Goal: Information Seeking & Learning: Learn about a topic

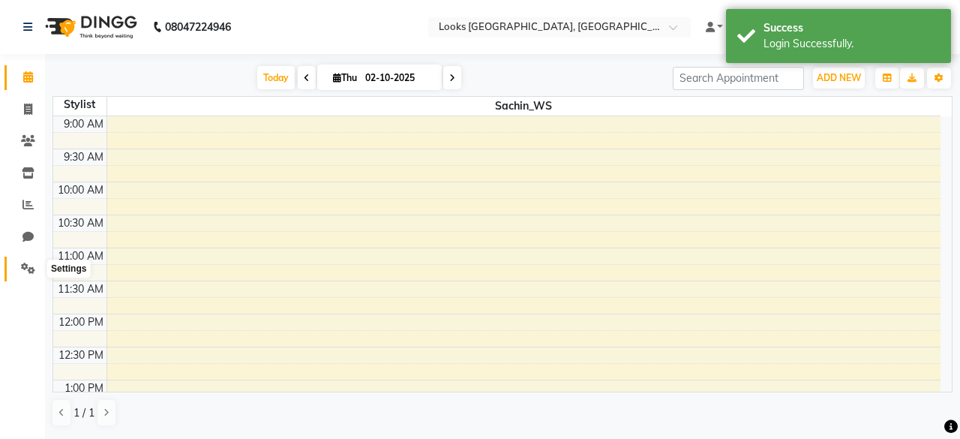
click at [25, 260] on span at bounding box center [28, 268] width 26 height 17
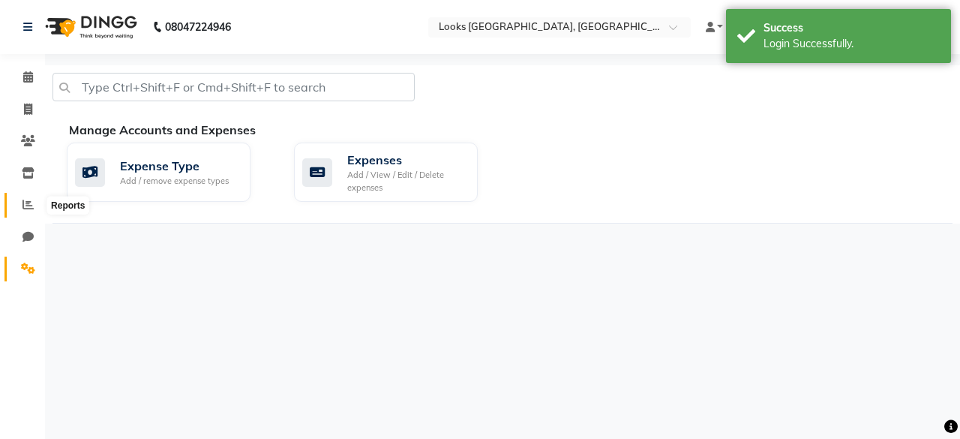
click at [29, 212] on span at bounding box center [28, 204] width 26 height 17
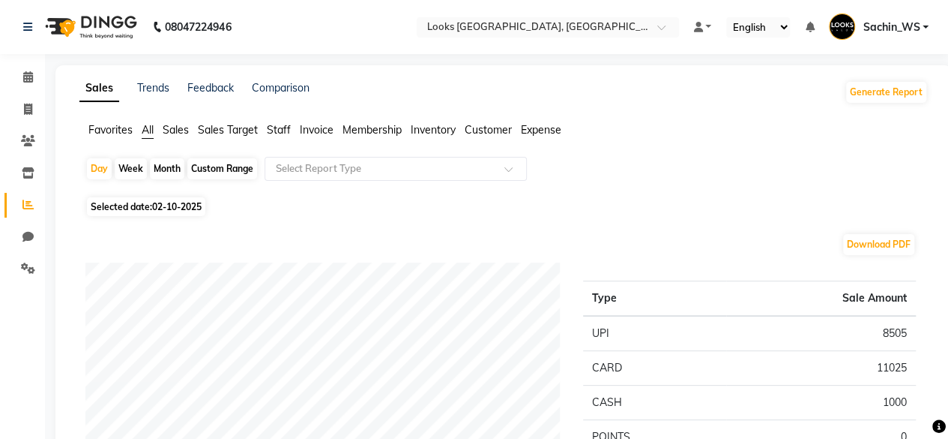
click at [160, 166] on div "Month" at bounding box center [167, 168] width 34 height 21
select select "10"
select select "2025"
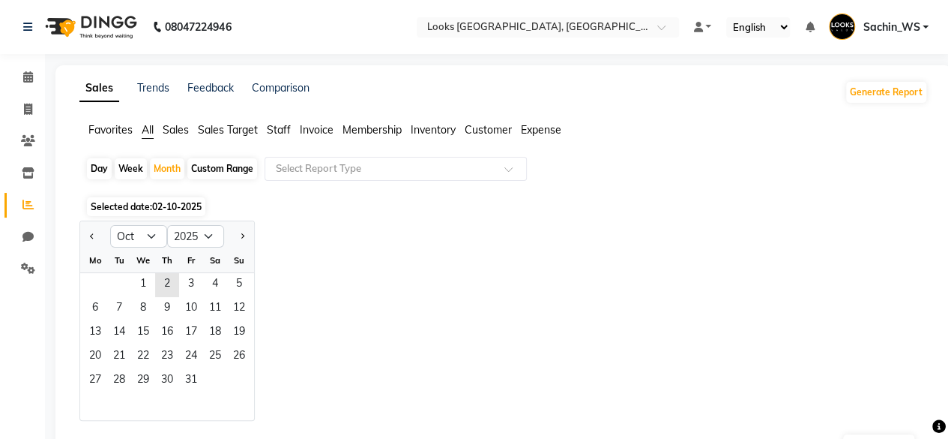
click at [85, 235] on div at bounding box center [95, 236] width 30 height 24
click at [90, 237] on button "Previous month" at bounding box center [92, 236] width 12 height 24
select select "9"
click at [105, 284] on span "1" at bounding box center [95, 285] width 24 height 24
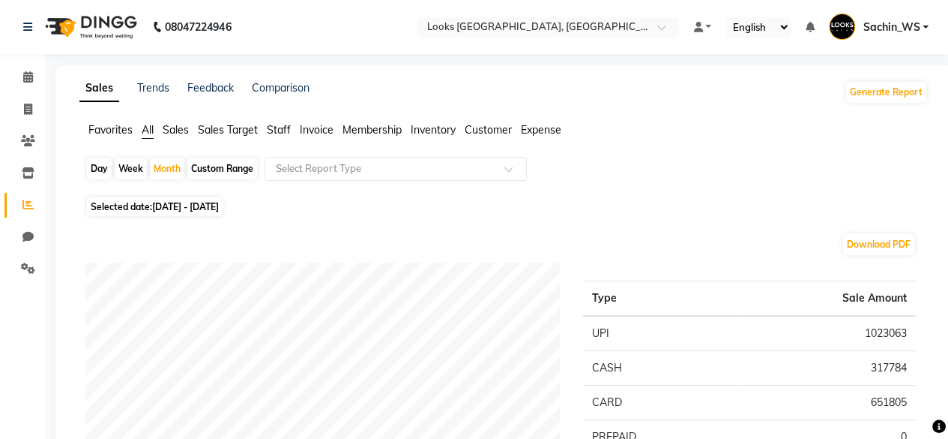
click at [179, 127] on span "Sales" at bounding box center [176, 129] width 26 height 13
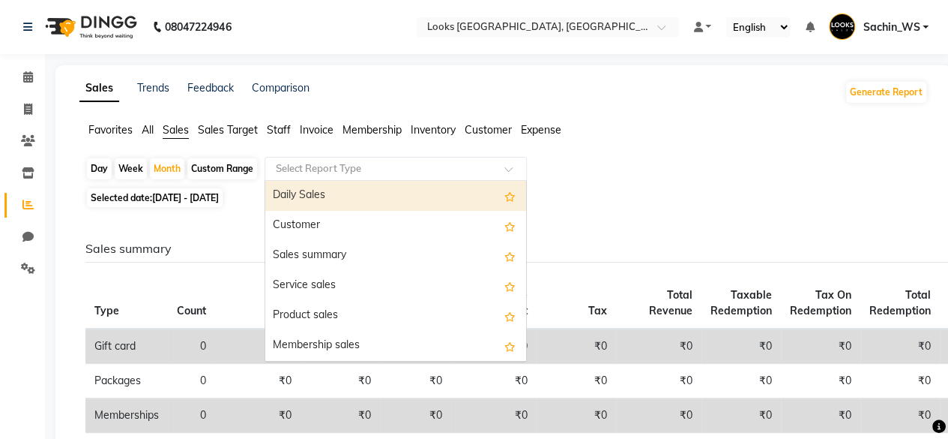
click at [307, 163] on input "text" at bounding box center [381, 168] width 216 height 15
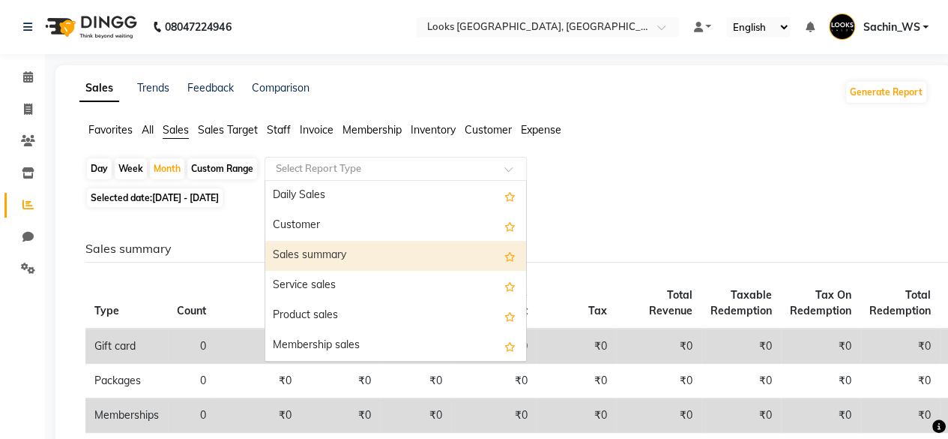
click at [324, 256] on div "Sales summary" at bounding box center [395, 256] width 261 height 30
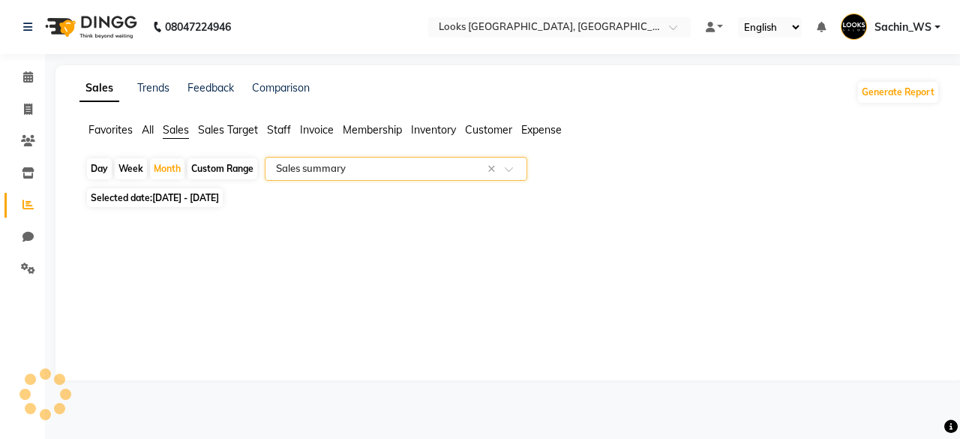
select select "full_report"
select select "csv"
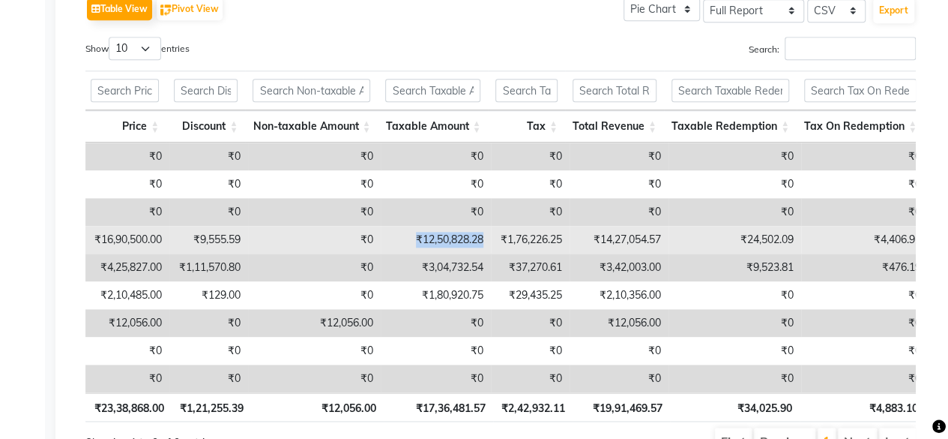
copy td "₹12,50,828.28"
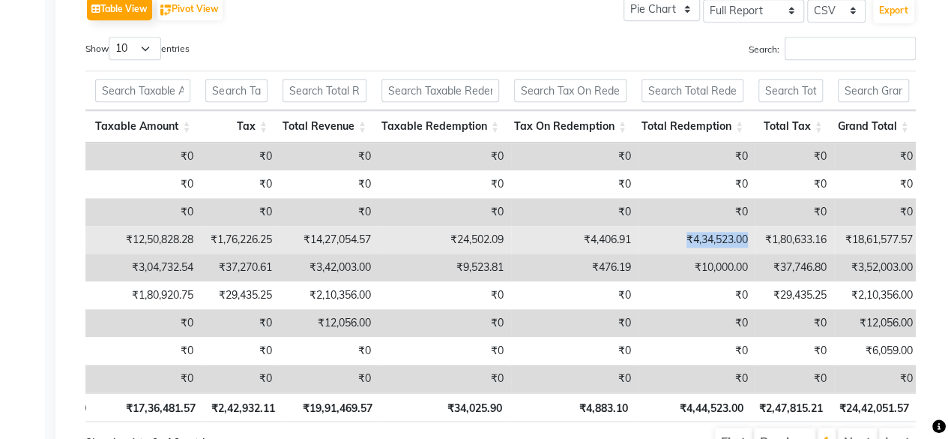
copy td "₹4,34,523.00"
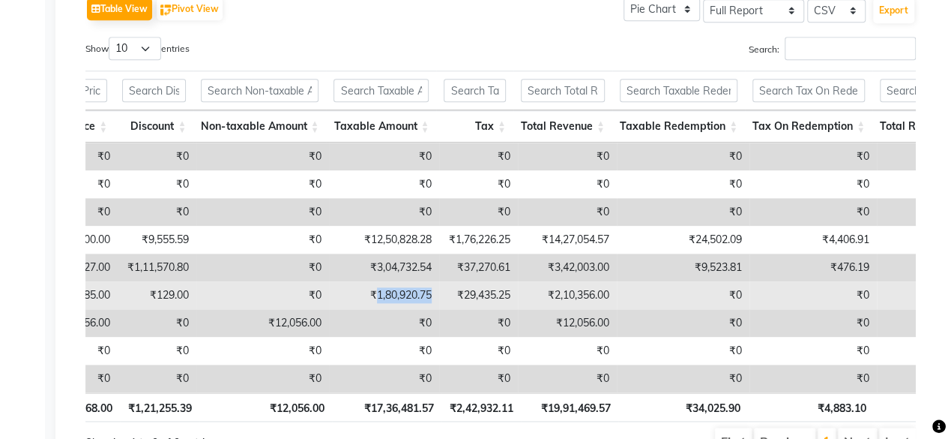
copy td "1,80,920.75"
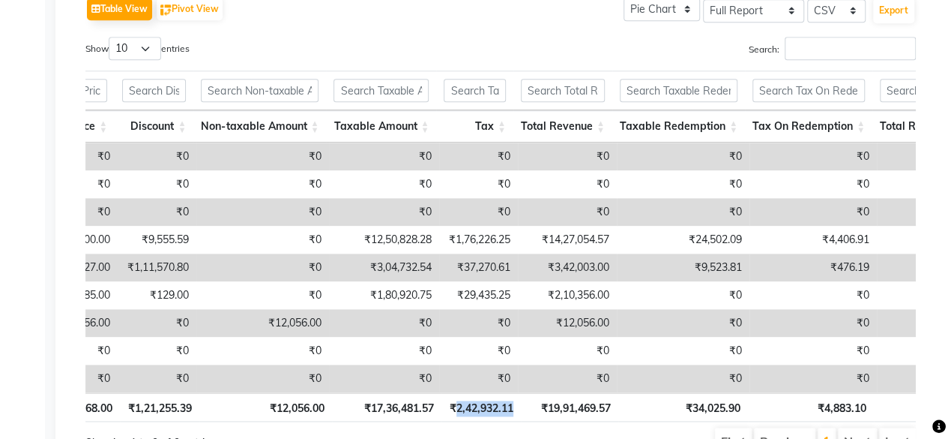
copy th "2,42,932.11"
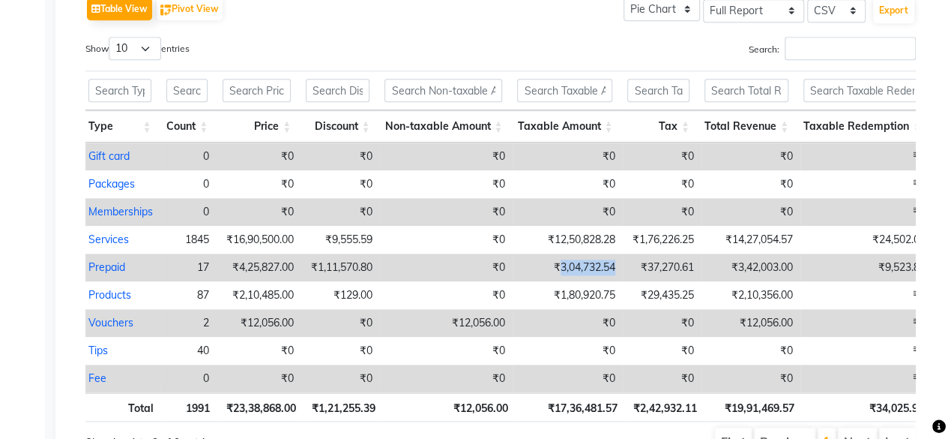
copy td "3,04,732.54"
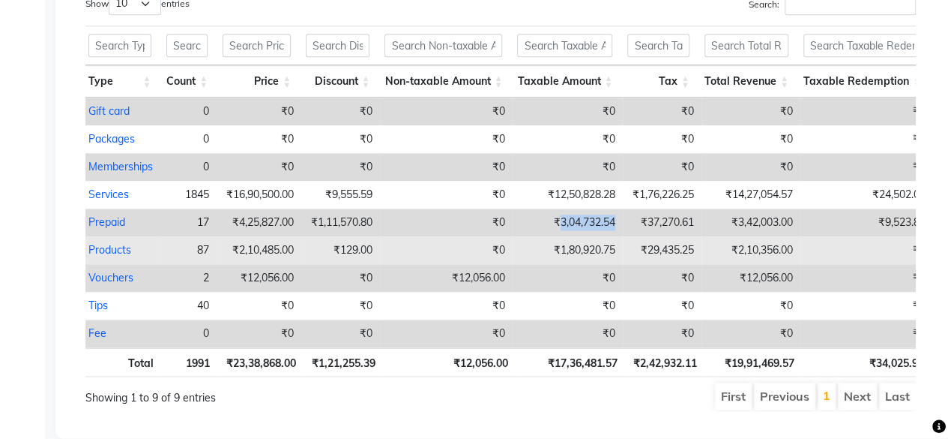
scroll to position [792, 0]
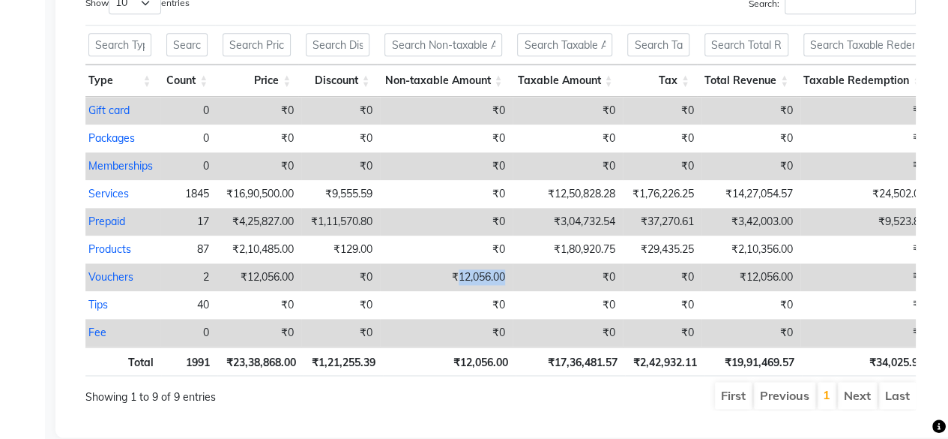
copy td "12,056.00"
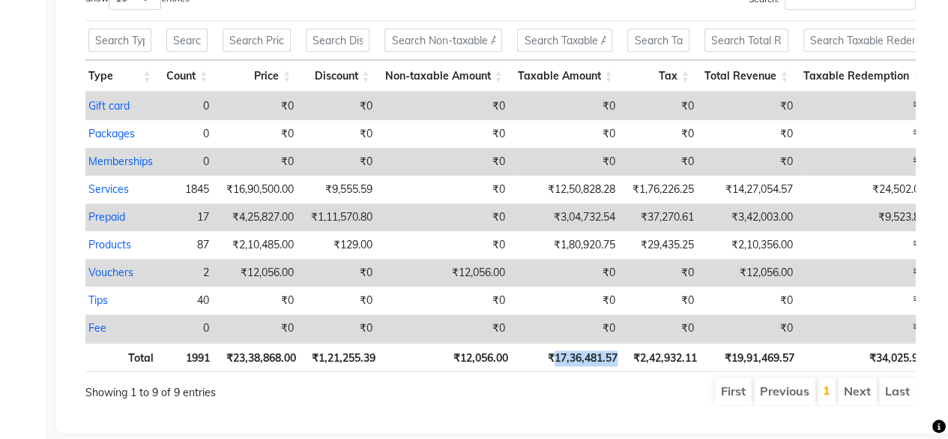
drag, startPoint x: 553, startPoint y: 368, endPoint x: 615, endPoint y: 366, distance: 61.5
click at [615, 366] on th "₹17,36,481.57" at bounding box center [570, 356] width 109 height 29
copy th "17,36,481.57"
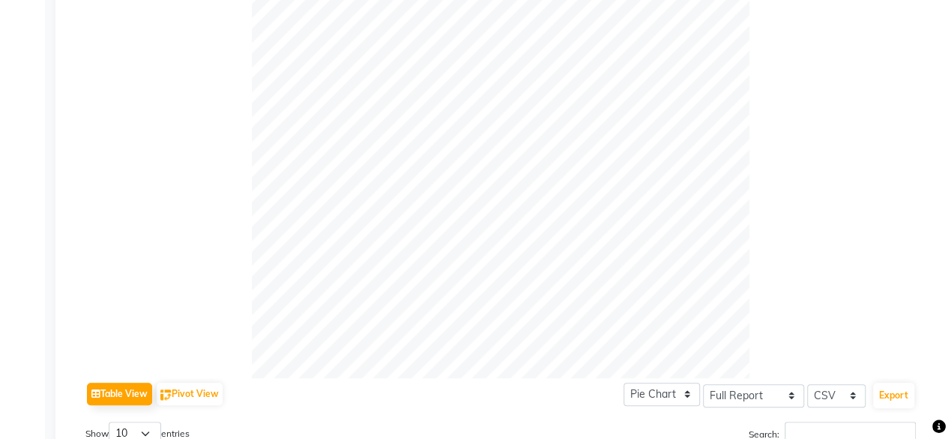
scroll to position [0, 0]
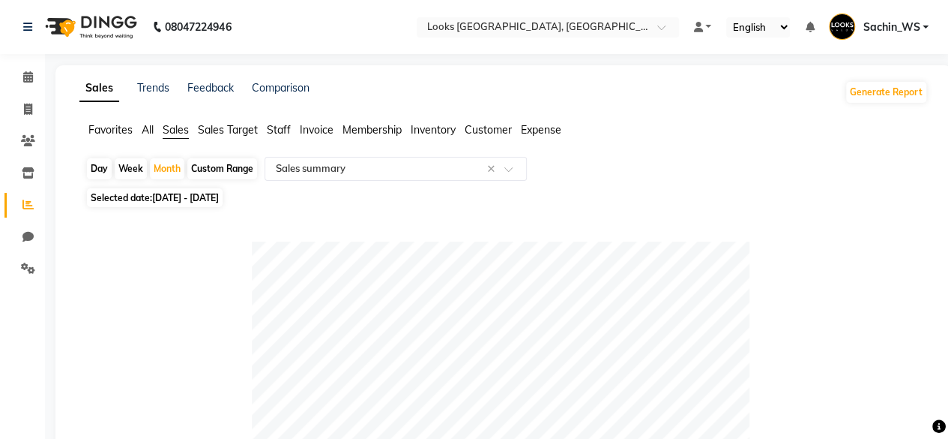
click at [542, 127] on span "Expense" at bounding box center [541, 129] width 40 height 13
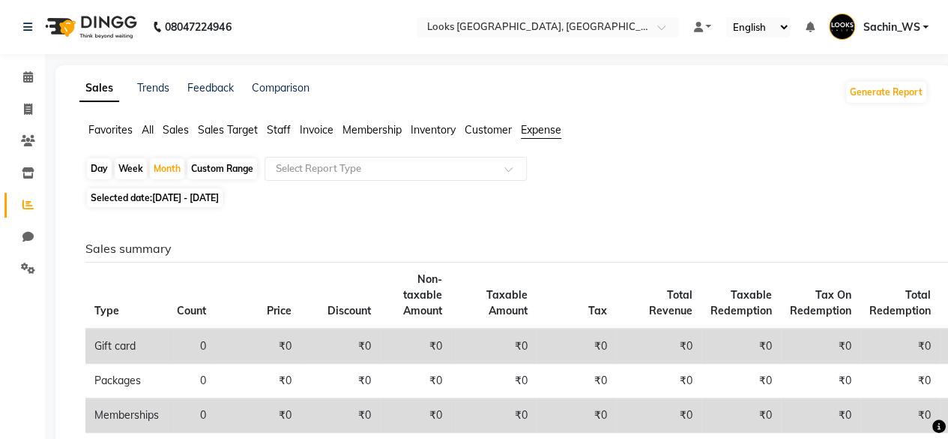
click at [219, 172] on div "Custom Range" at bounding box center [222, 168] width 70 height 21
select select "9"
select select "2025"
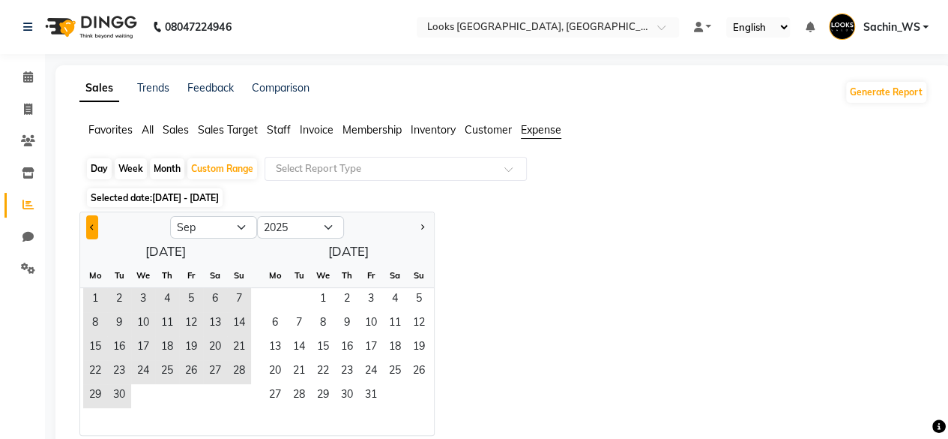
click at [88, 224] on button "Previous month" at bounding box center [92, 227] width 12 height 24
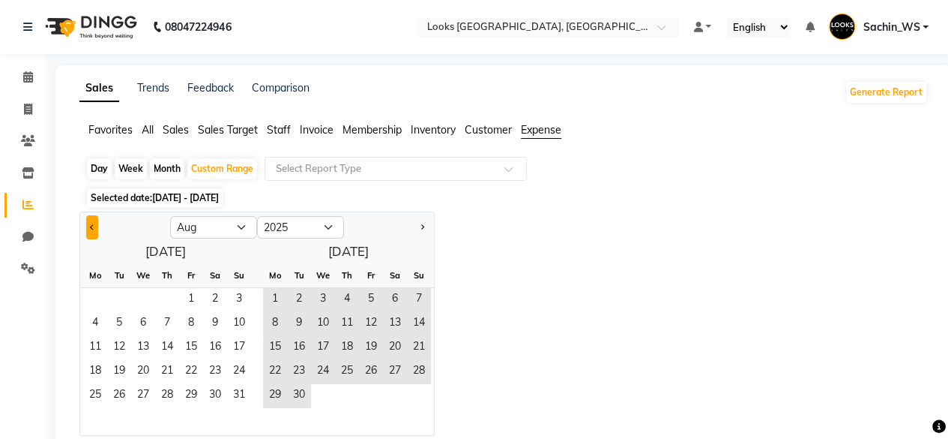
click at [88, 224] on button "Previous month" at bounding box center [92, 227] width 12 height 24
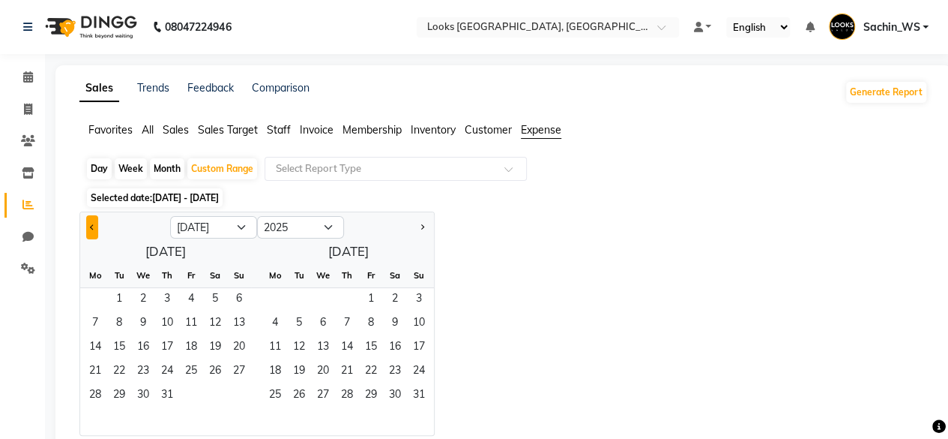
click at [88, 224] on button "Previous month" at bounding box center [92, 227] width 12 height 24
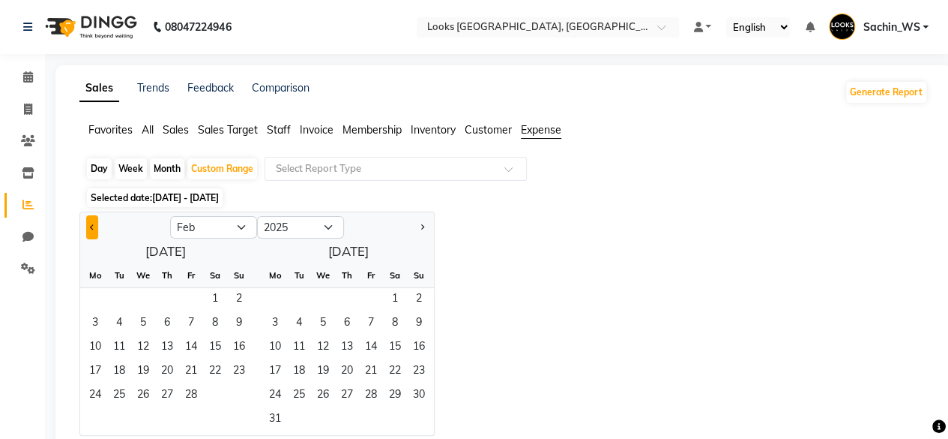
click at [88, 224] on button "Previous month" at bounding box center [92, 227] width 12 height 24
click at [145, 295] on span "1" at bounding box center [143, 300] width 24 height 24
click at [423, 226] on span "Next month" at bounding box center [421, 226] width 5 height 5
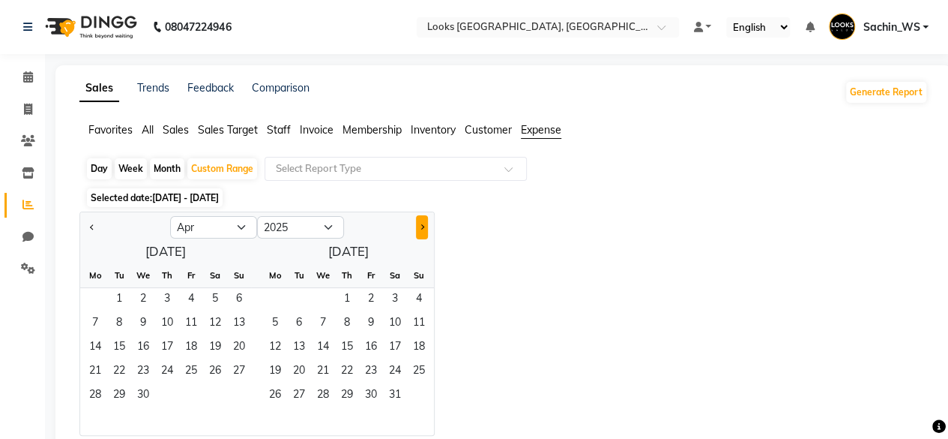
click at [423, 226] on span "Next month" at bounding box center [421, 226] width 5 height 5
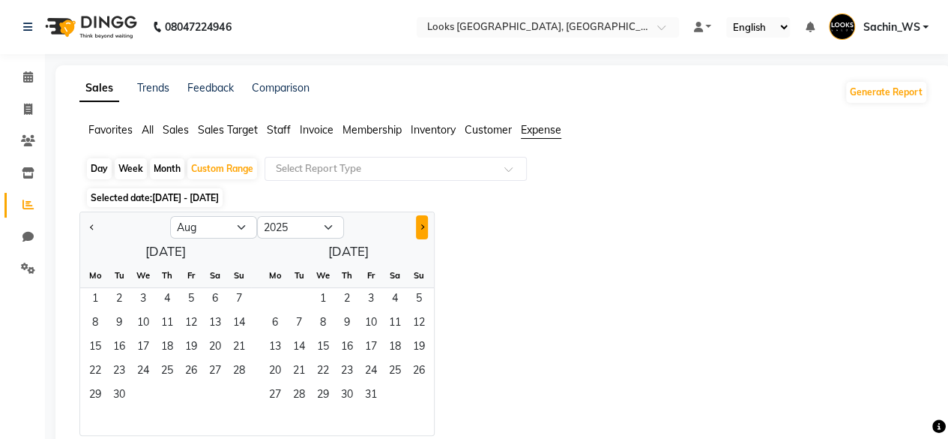
select select "9"
click at [118, 395] on span "30" at bounding box center [119, 396] width 24 height 24
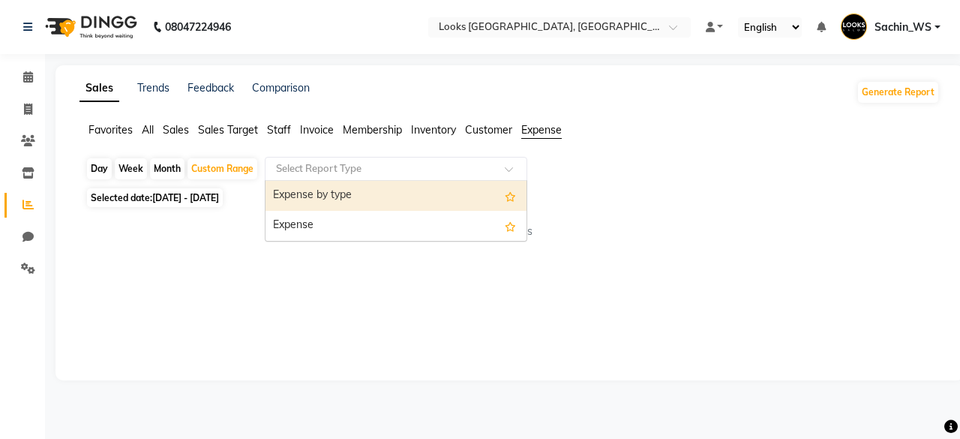
click at [388, 170] on input "text" at bounding box center [381, 168] width 216 height 15
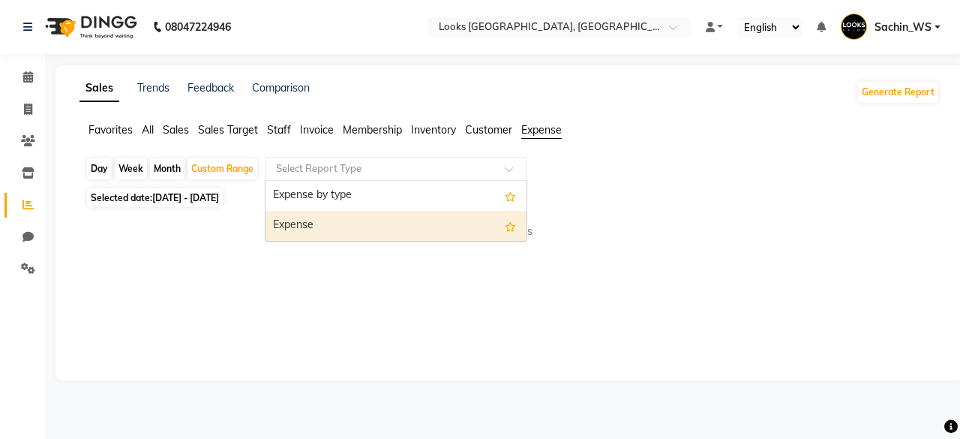
click at [352, 228] on div "Expense" at bounding box center [395, 226] width 261 height 30
select select "full_report"
select select "csv"
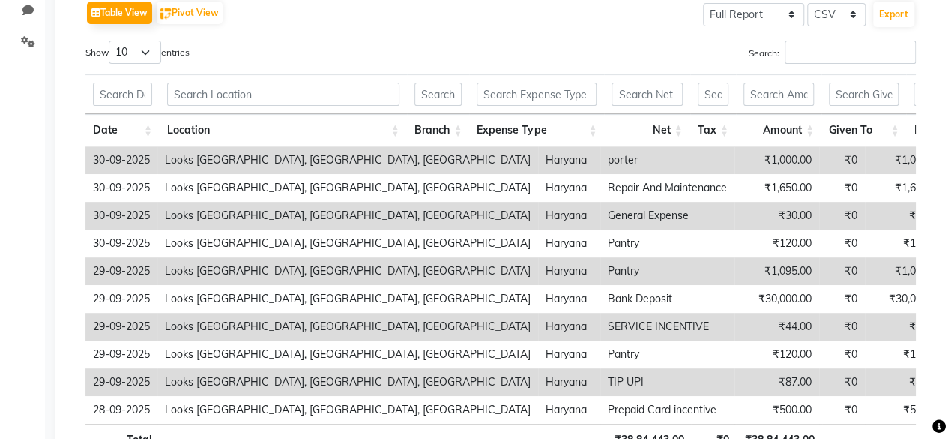
scroll to position [207, 0]
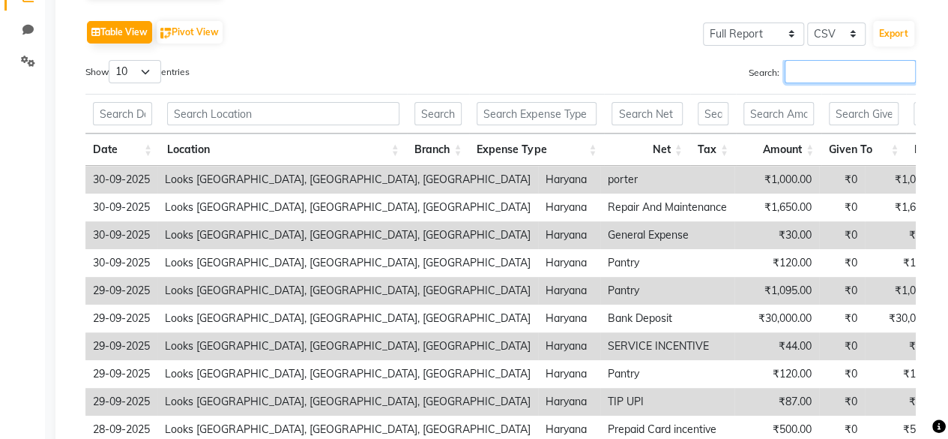
click at [817, 70] on input "Search:" at bounding box center [850, 71] width 131 height 23
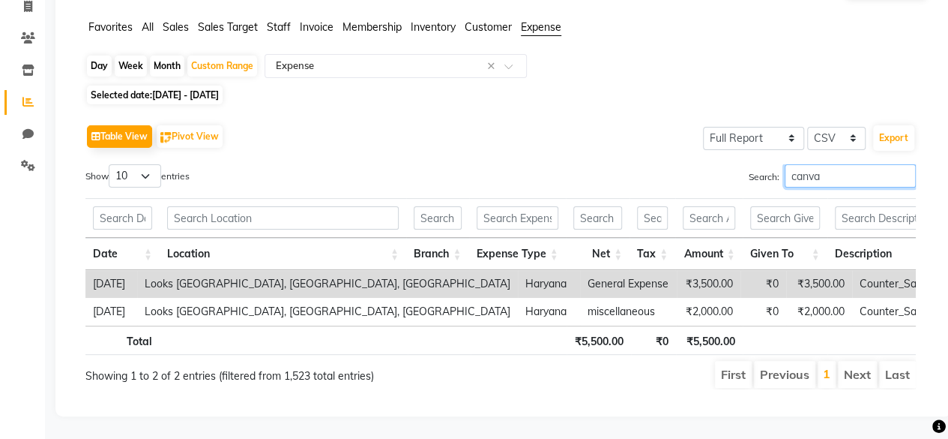
scroll to position [0, 157]
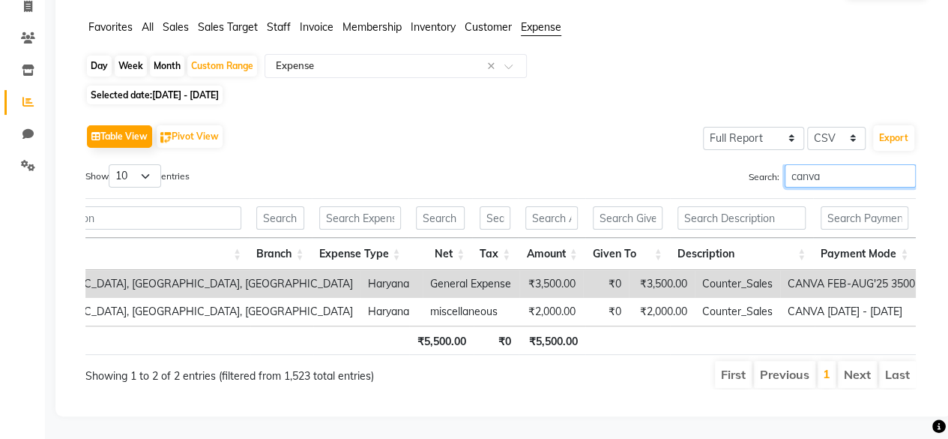
type input "canva"
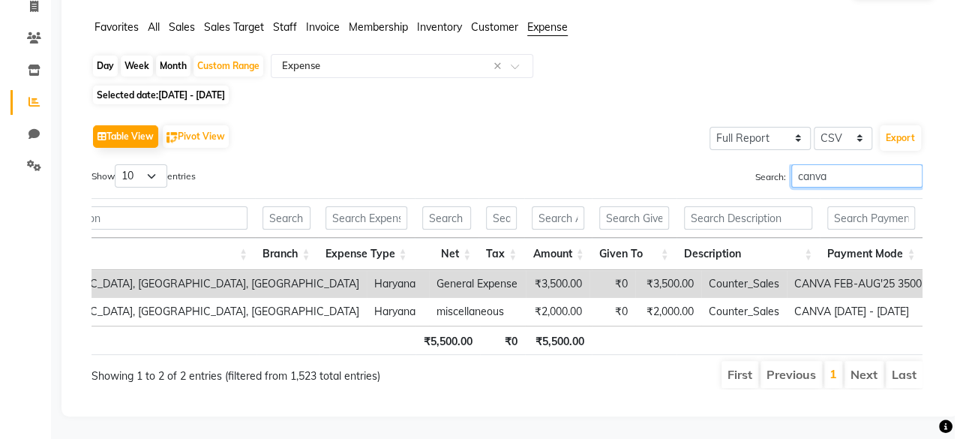
scroll to position [0, 0]
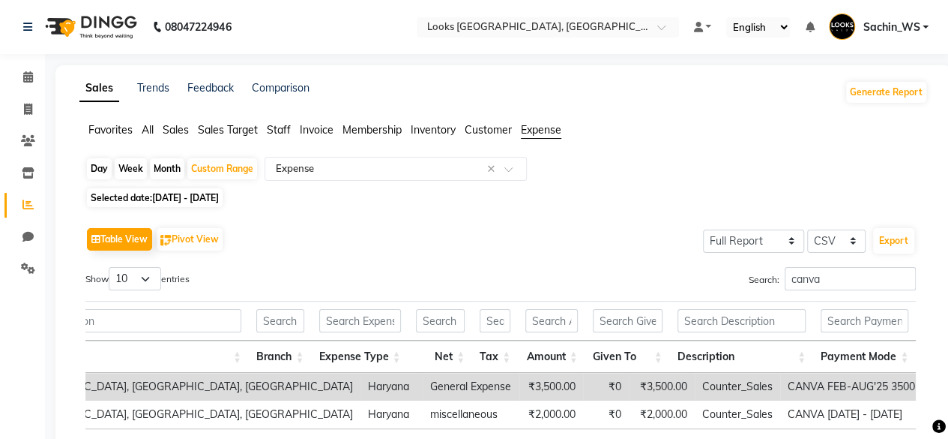
click at [58, 28] on img at bounding box center [89, 27] width 103 height 42
